Goal: Task Accomplishment & Management: Use online tool/utility

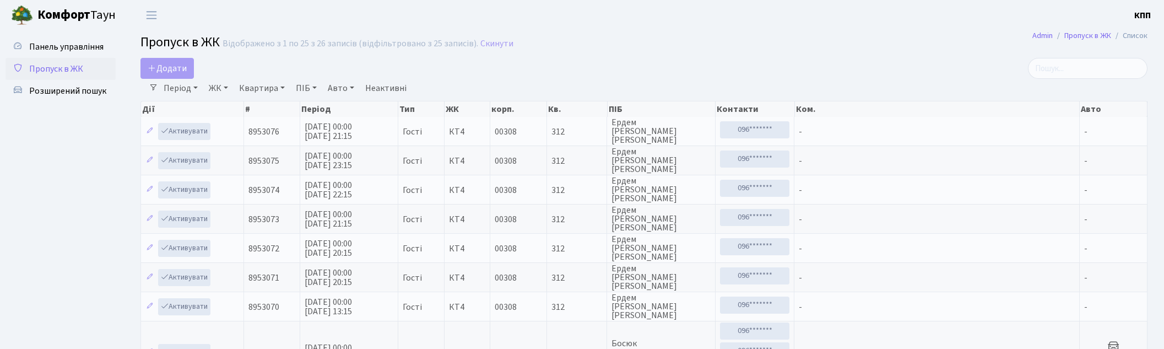
select select "25"
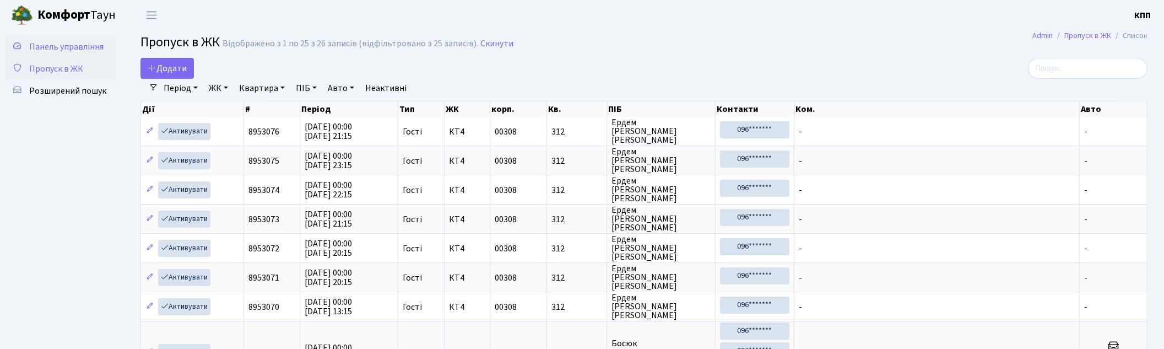
click at [78, 39] on link "Панель управління" at bounding box center [61, 47] width 110 height 22
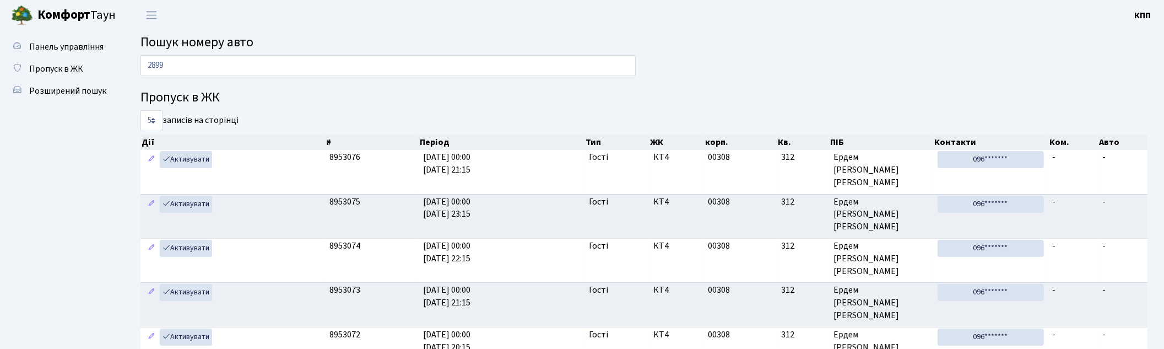
type input "2899"
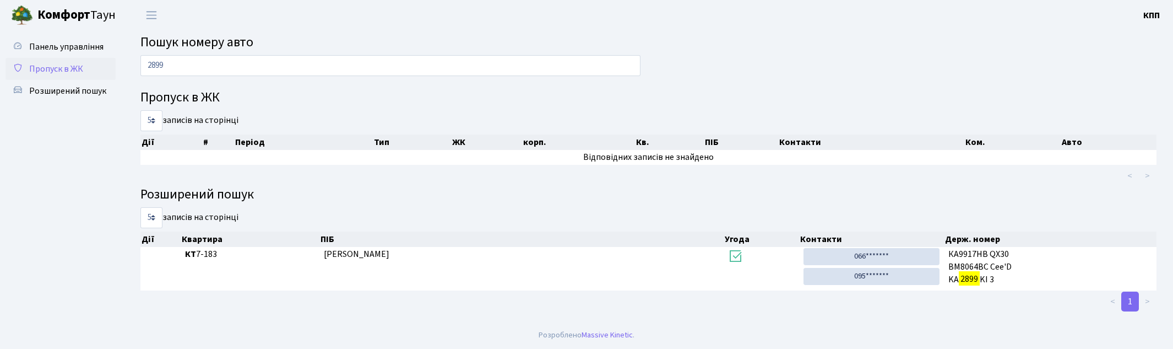
click at [67, 67] on span "Пропуск в ЖК" at bounding box center [56, 69] width 54 height 12
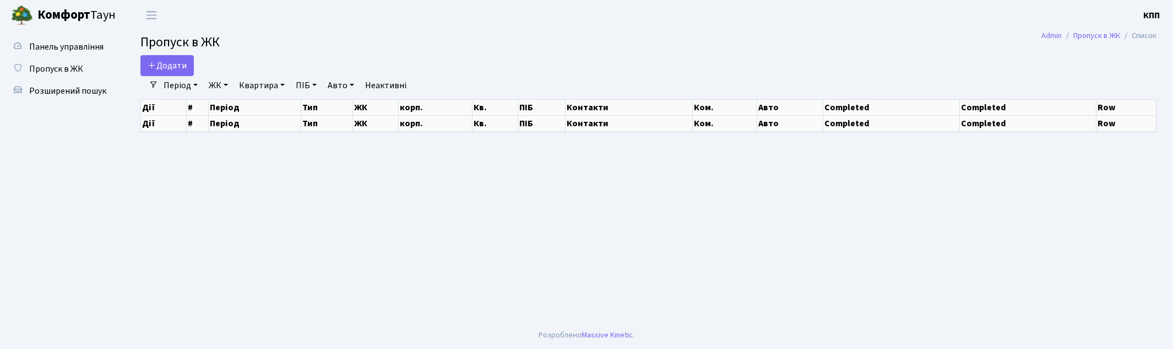
select select "25"
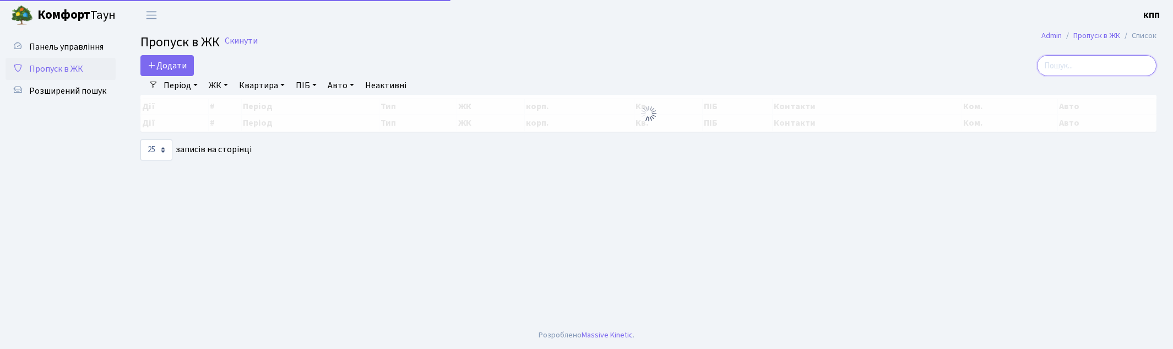
click at [1080, 64] on input "search" at bounding box center [1097, 65] width 120 height 21
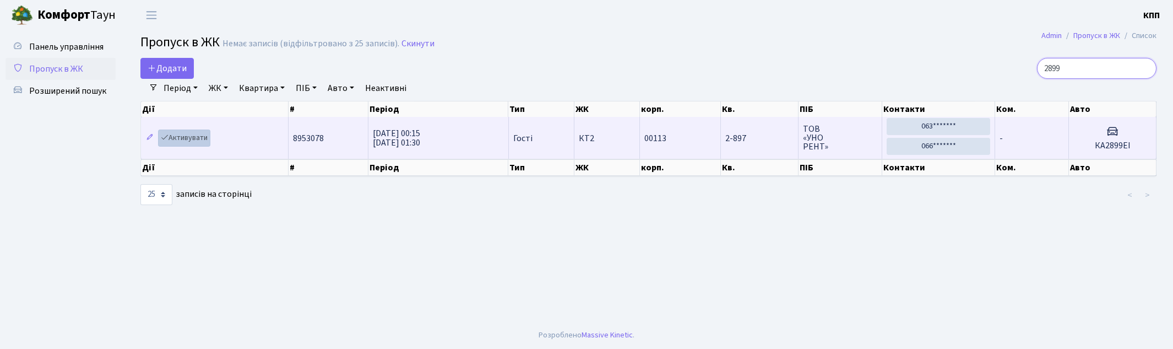
type input "2899"
click at [191, 140] on link "Активувати" at bounding box center [184, 137] width 52 height 17
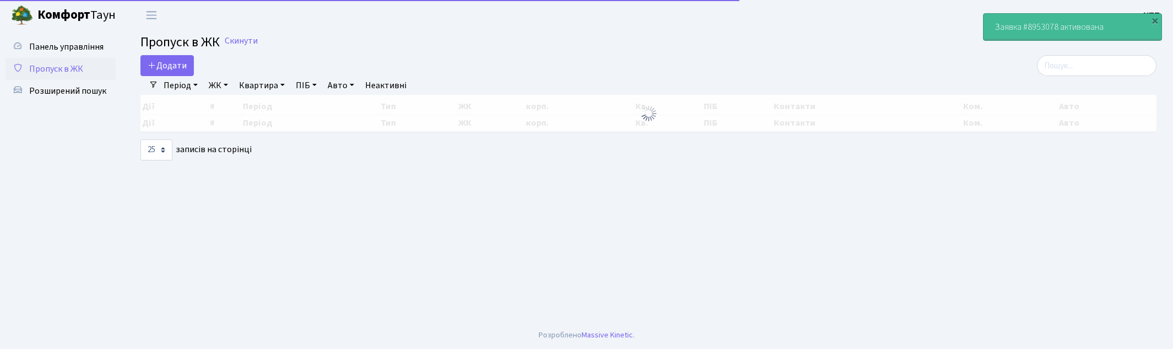
select select "25"
click at [1105, 67] on input "search" at bounding box center [1097, 65] width 120 height 21
